Goal: Information Seeking & Learning: Learn about a topic

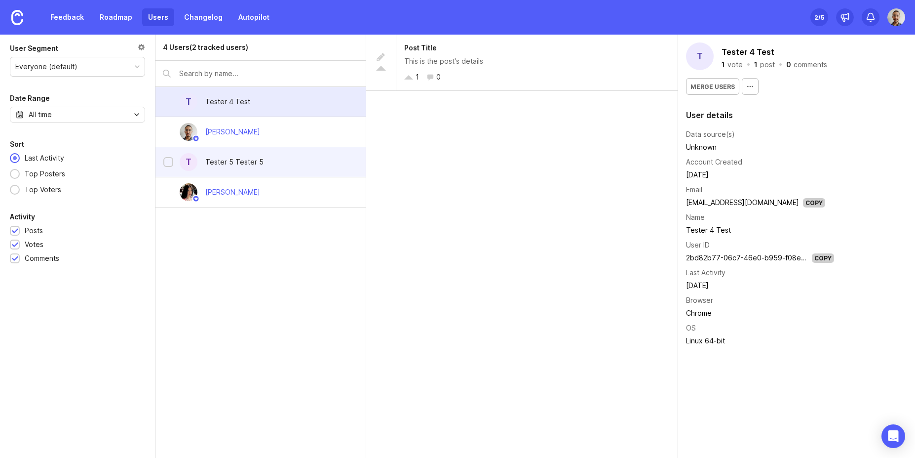
click at [231, 159] on div "Tester 5 Tester 5" at bounding box center [234, 161] width 58 height 11
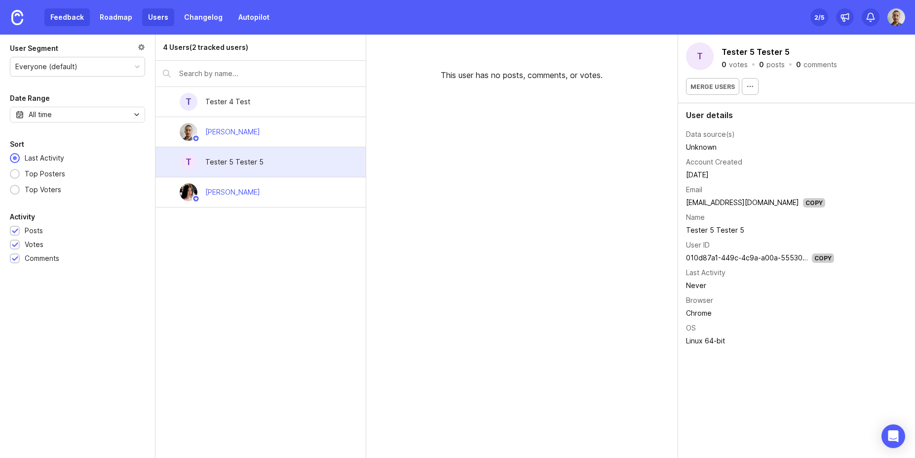
click at [70, 15] on link "Feedback" at bounding box center [66, 17] width 45 height 18
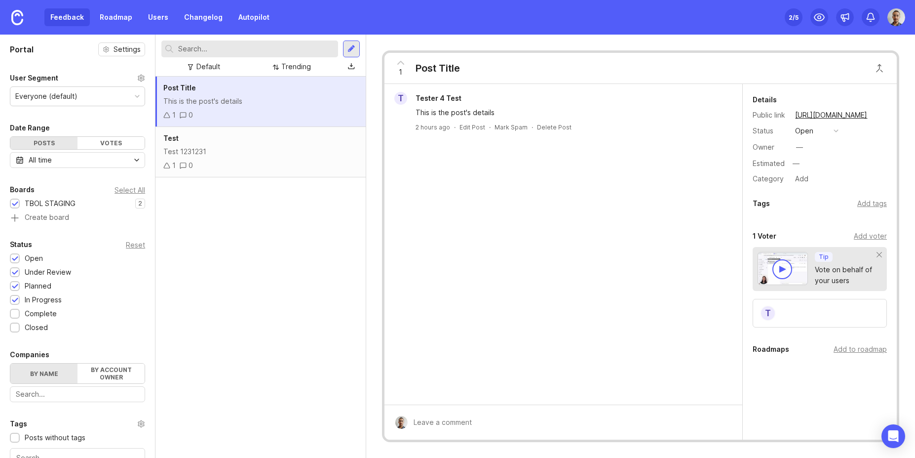
click at [217, 250] on div "Post Title This is the post's details 1 0 Test Test 1231231 1 0" at bounding box center [260, 267] width 210 height 381
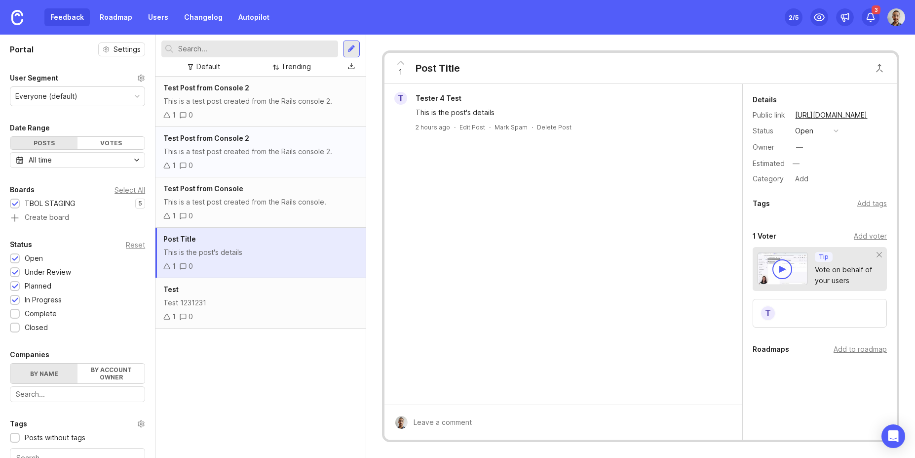
click at [204, 148] on div "This is a test post created from the Rails console 2." at bounding box center [260, 151] width 194 height 11
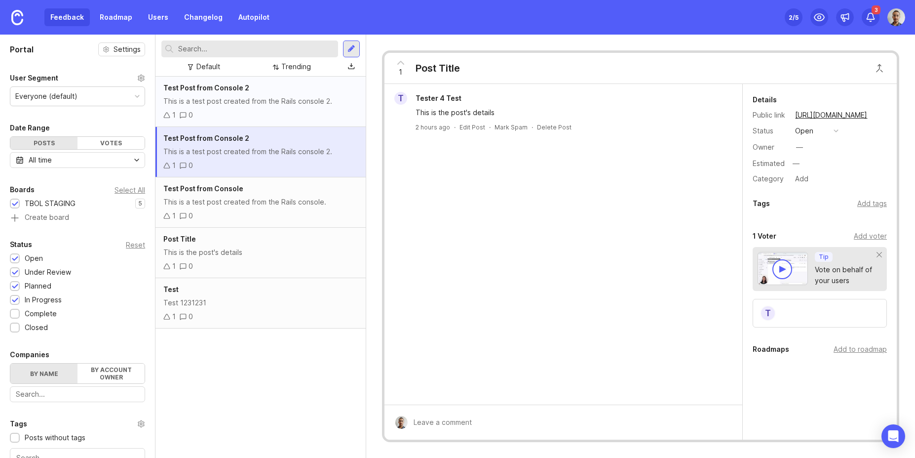
click at [216, 93] on div "Test Post from Console 2 This is a test post created from the Rails console 2. …" at bounding box center [260, 102] width 210 height 50
